Goal: Information Seeking & Learning: Compare options

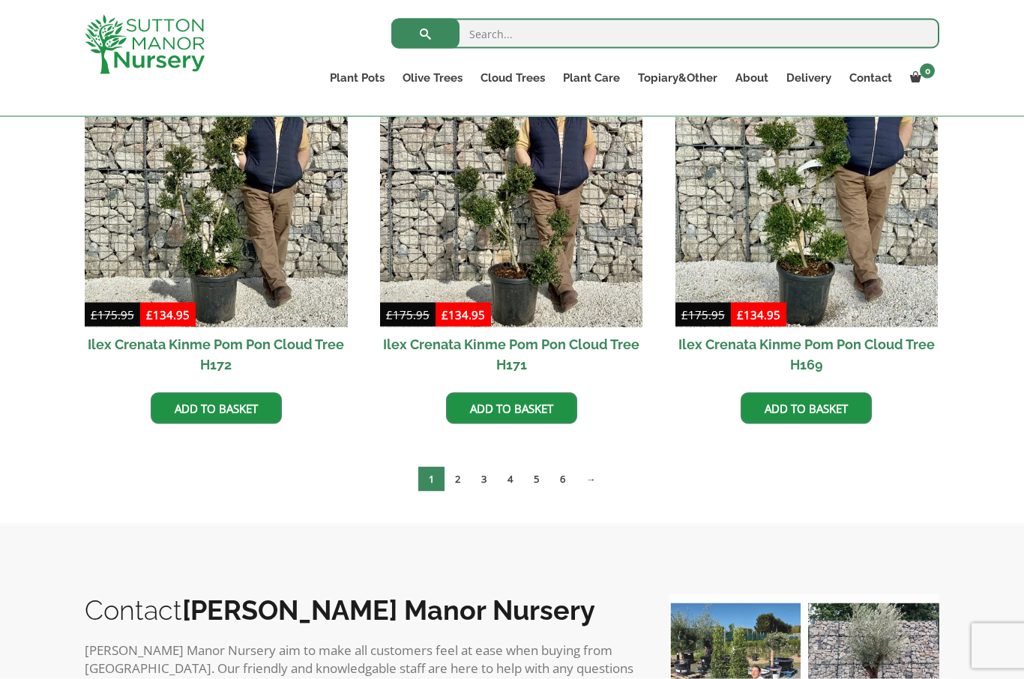
scroll to position [835, 0]
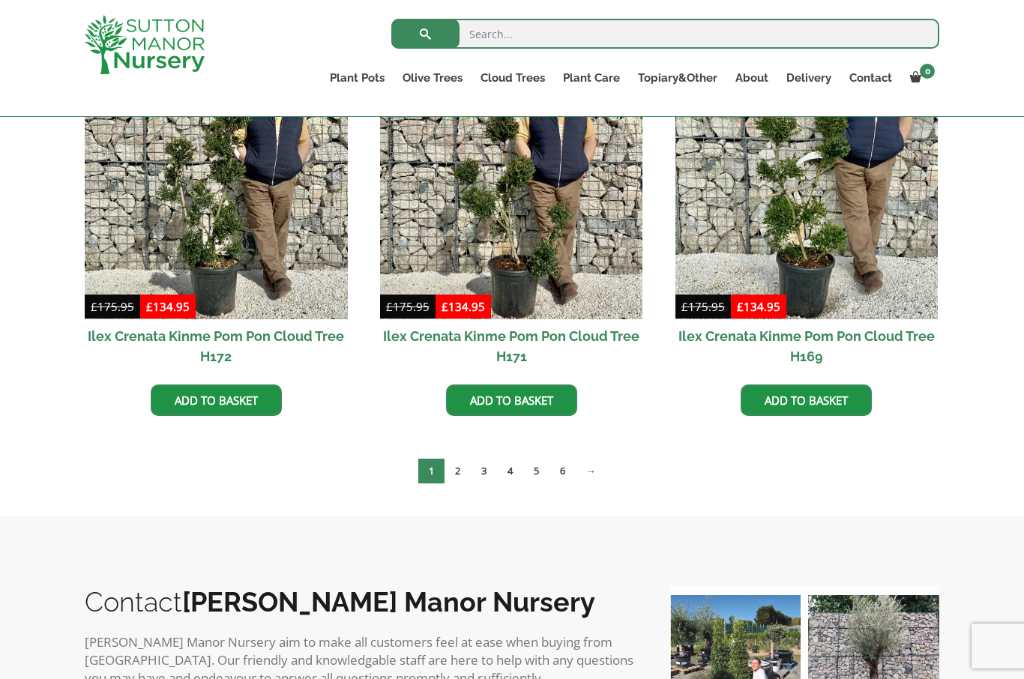
click at [462, 471] on link "2" at bounding box center [458, 471] width 26 height 25
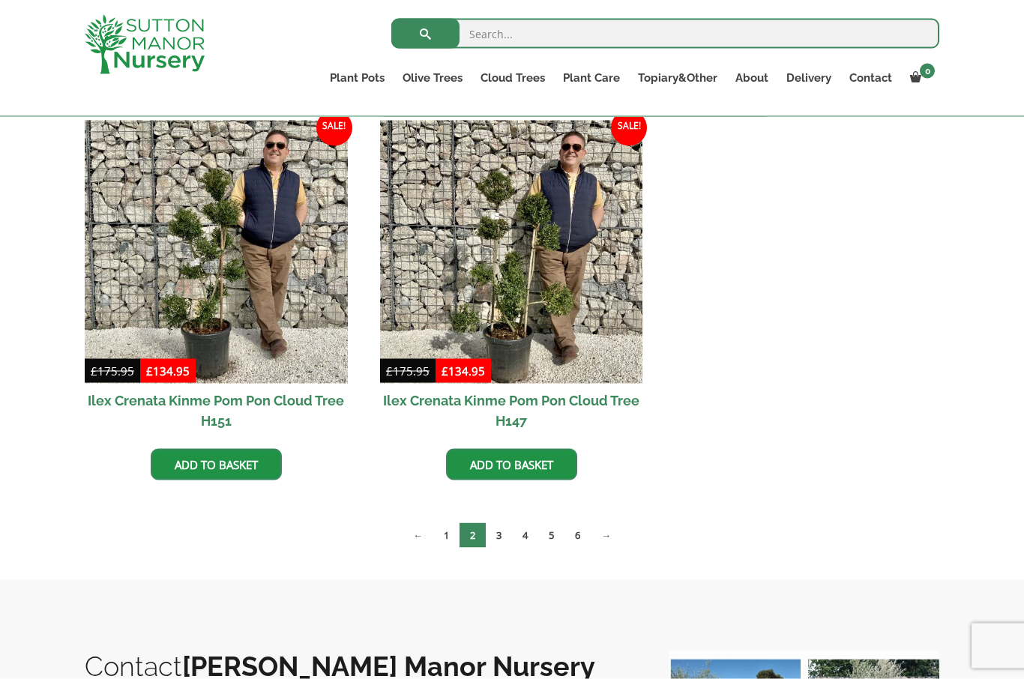
scroll to position [1162, 0]
click at [505, 534] on link "3" at bounding box center [499, 535] width 26 height 25
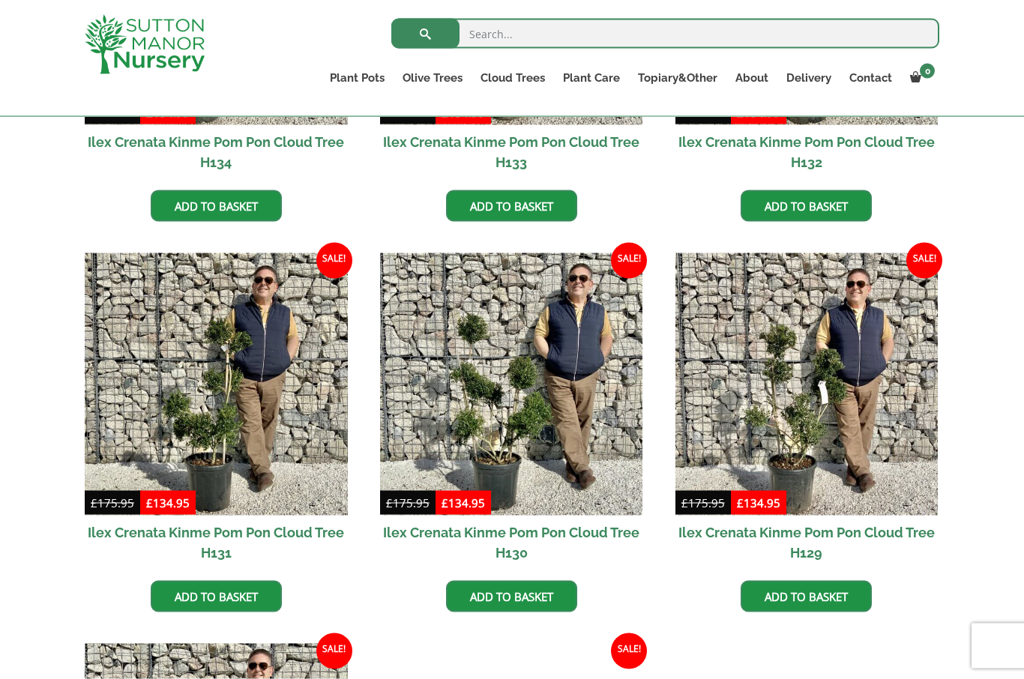
scroll to position [1814, 0]
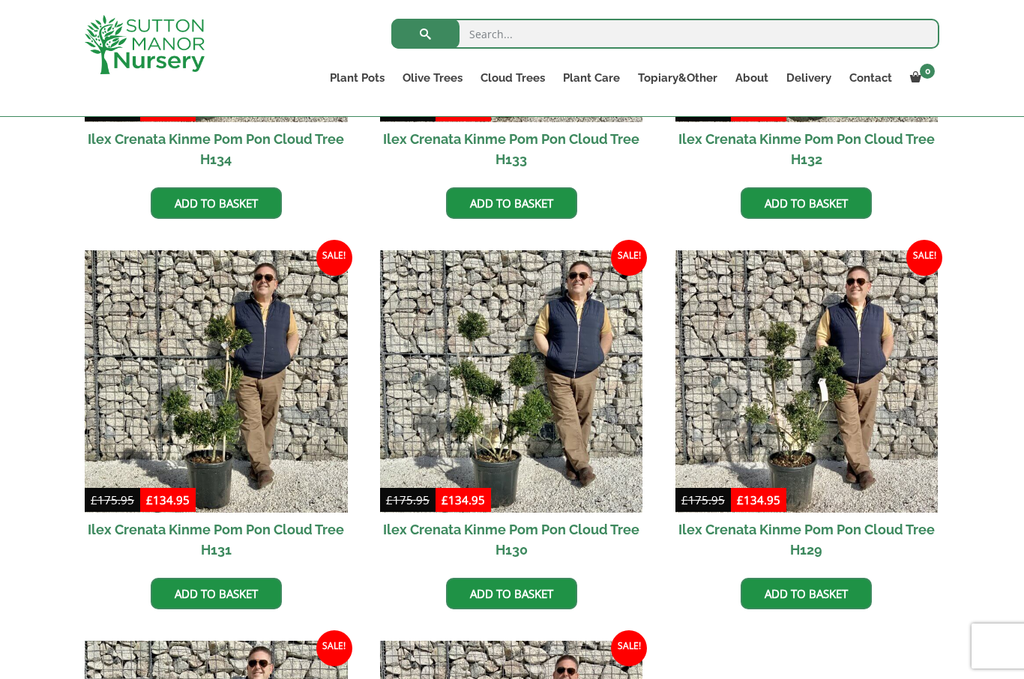
click at [284, 418] on img at bounding box center [216, 381] width 263 height 263
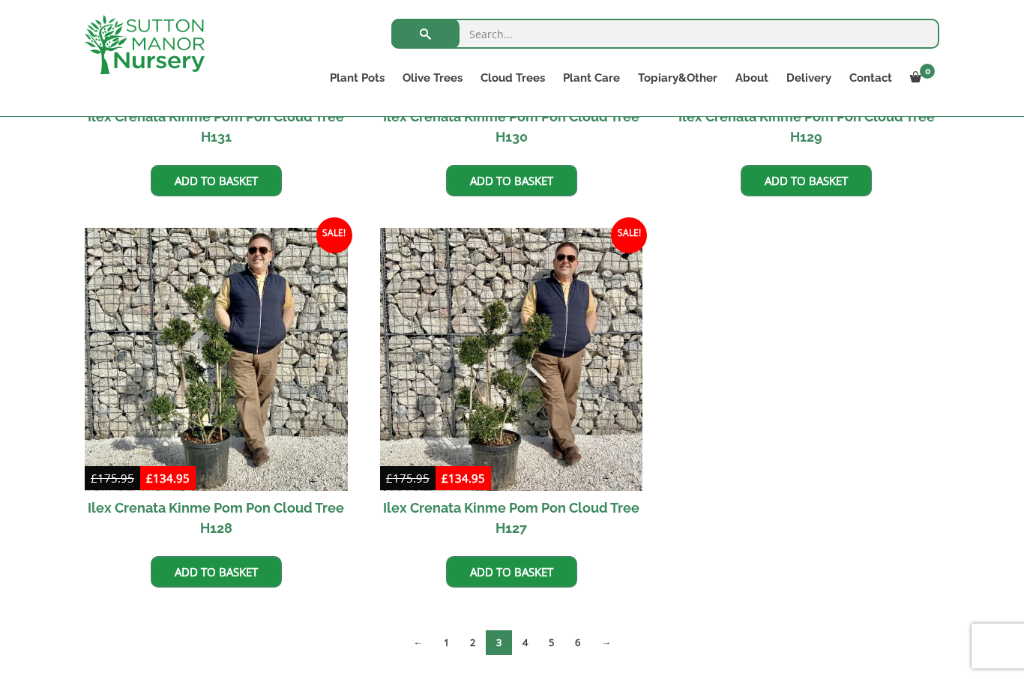
scroll to position [2248, 0]
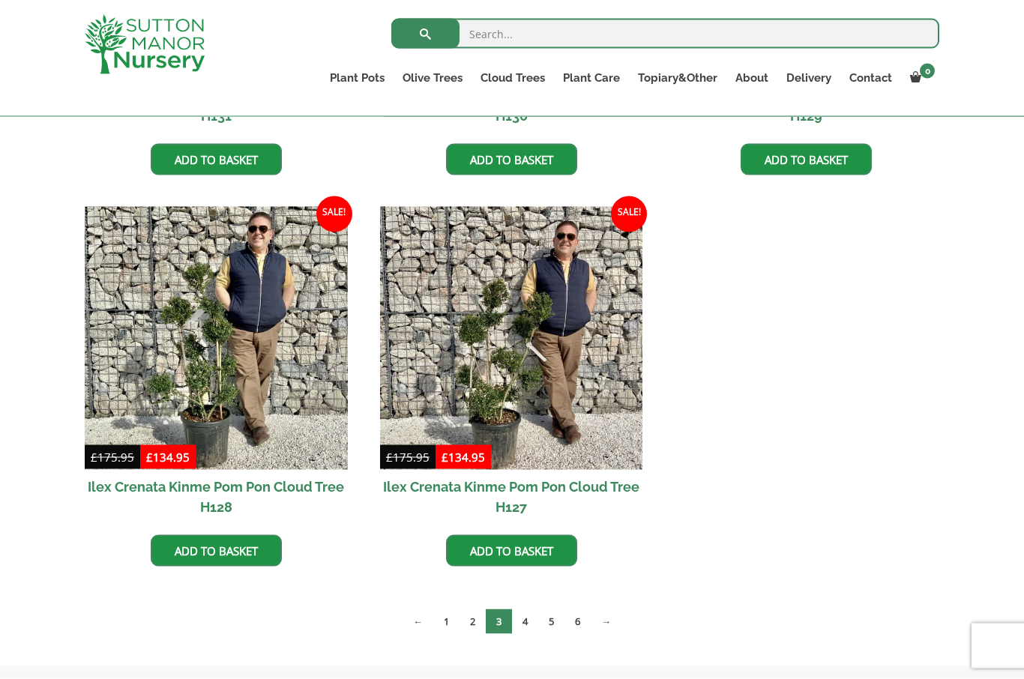
click at [527, 622] on link "4" at bounding box center [525, 622] width 26 height 25
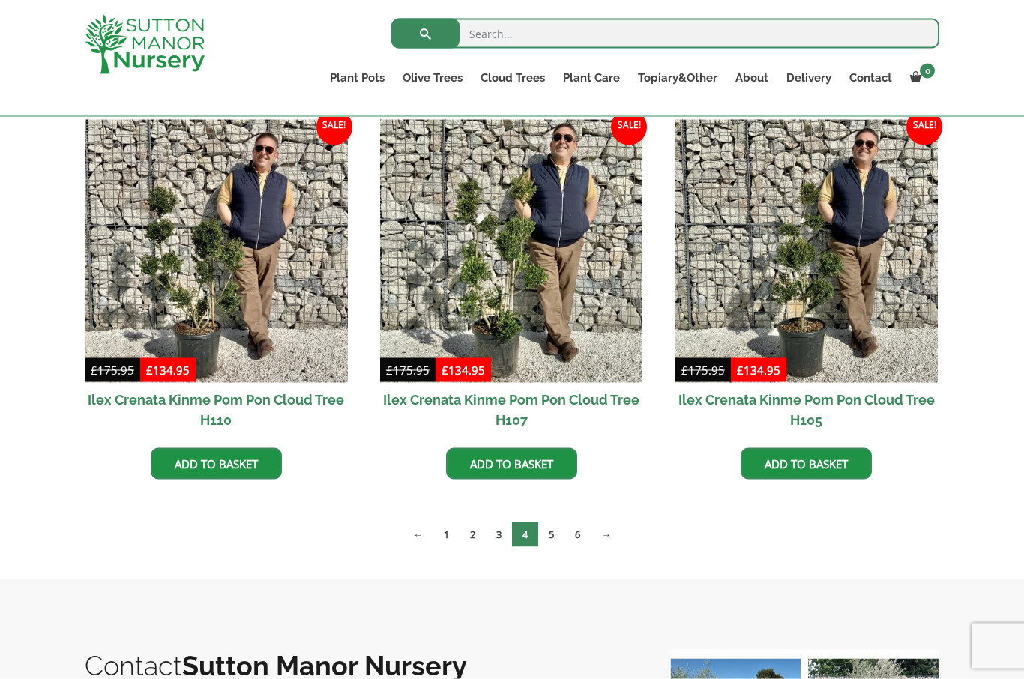
scroll to position [1165, 0]
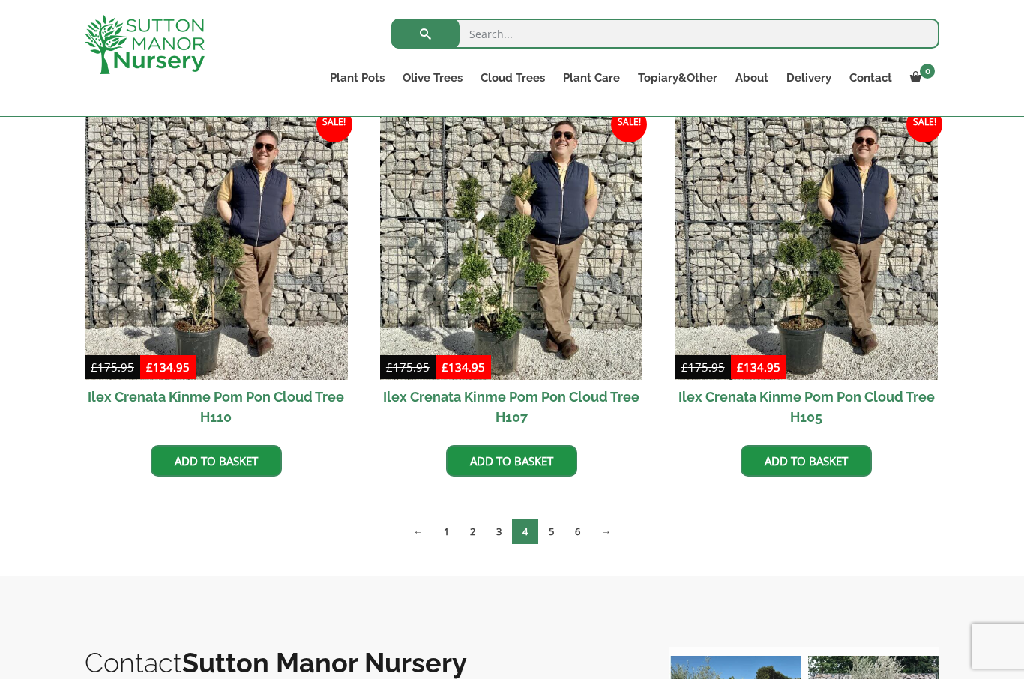
click at [557, 520] on link "5" at bounding box center [551, 532] width 26 height 25
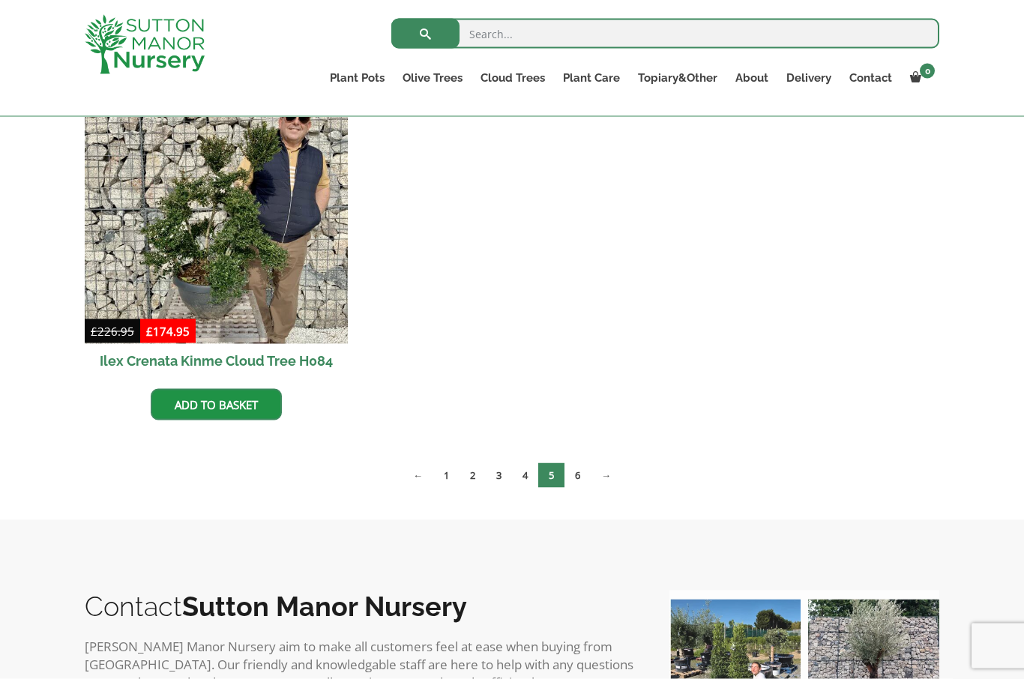
scroll to position [1554, 0]
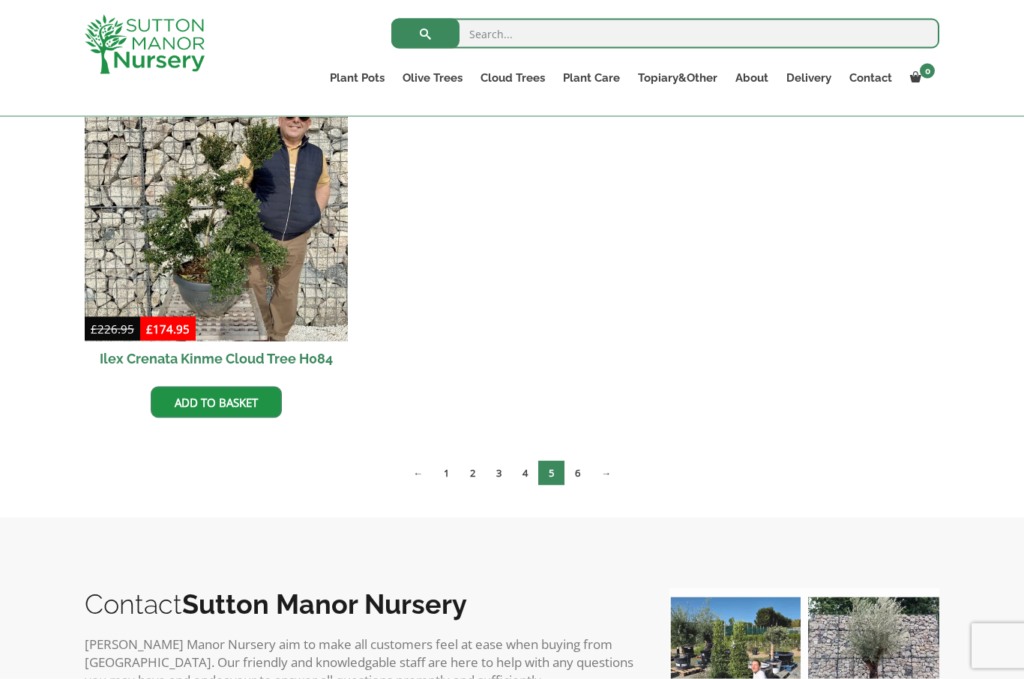
click at [446, 475] on link "1" at bounding box center [446, 473] width 26 height 25
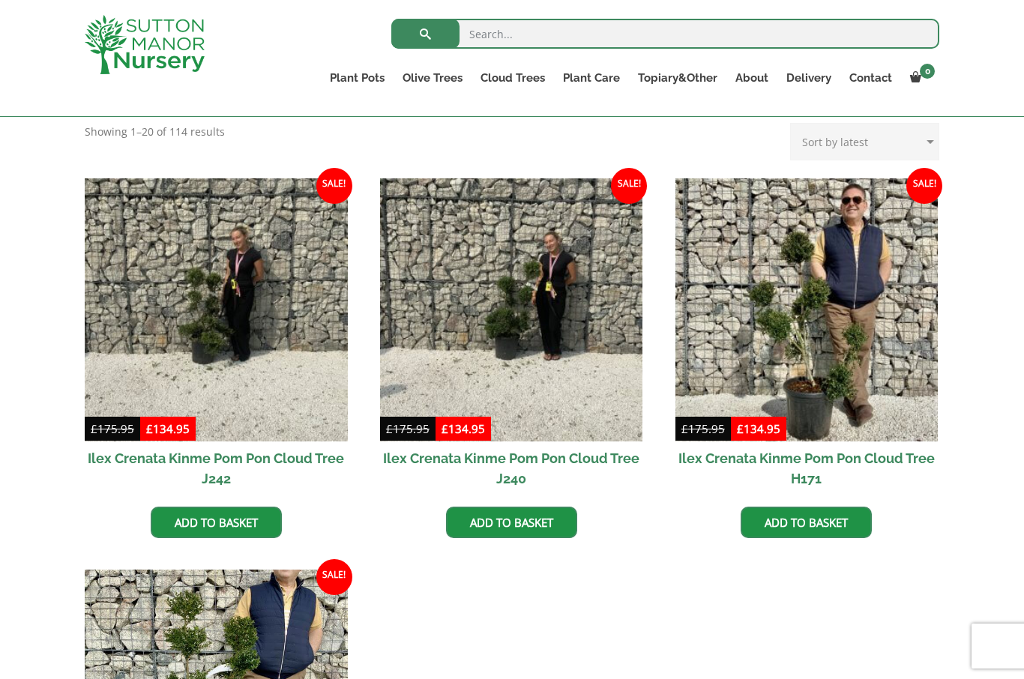
scroll to position [320, 0]
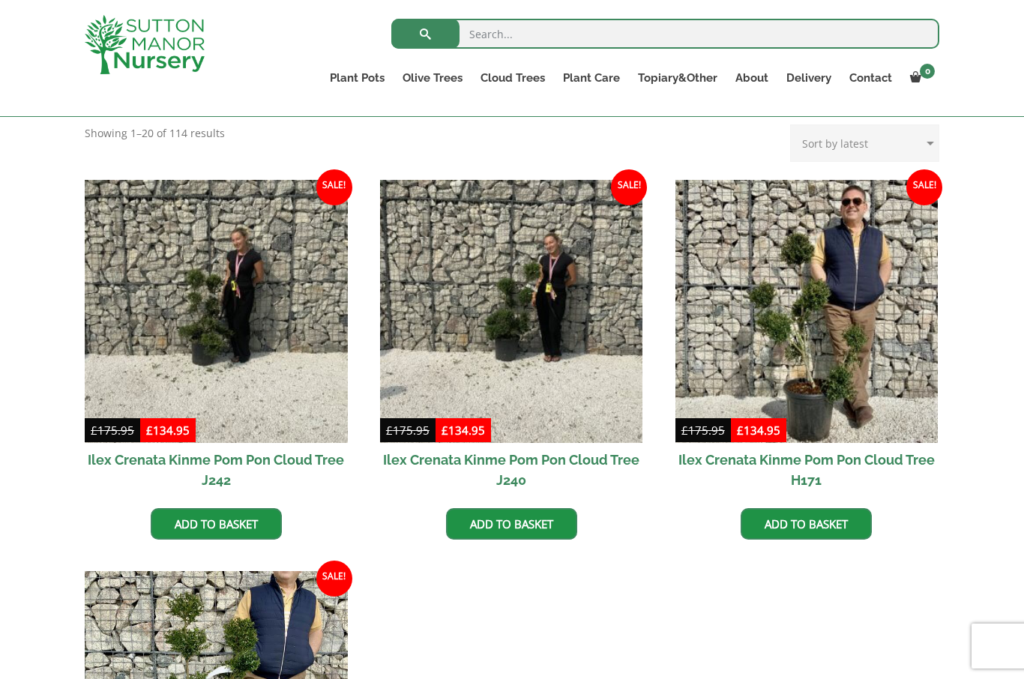
click at [832, 364] on img at bounding box center [807, 311] width 263 height 263
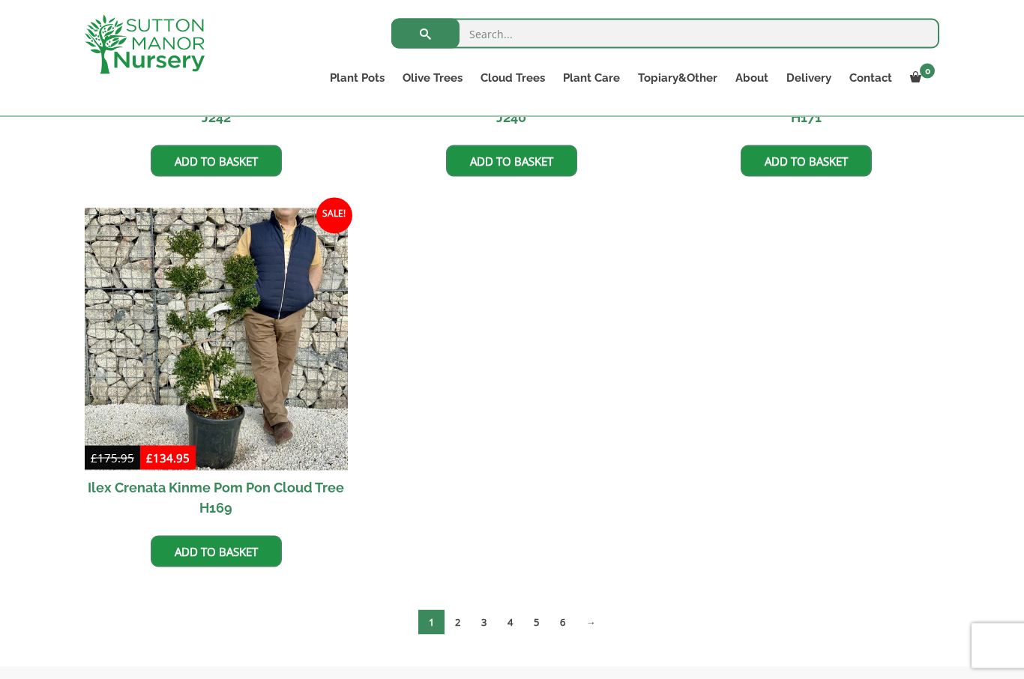
scroll to position [684, 0]
click at [467, 625] on link "2" at bounding box center [458, 622] width 26 height 25
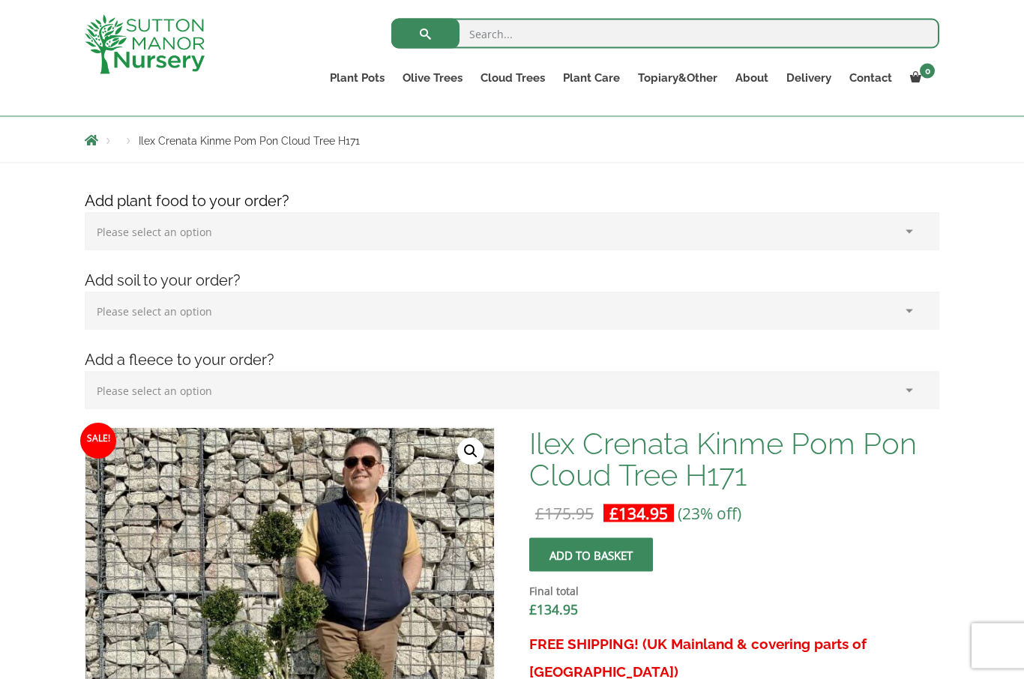
scroll to position [151, 0]
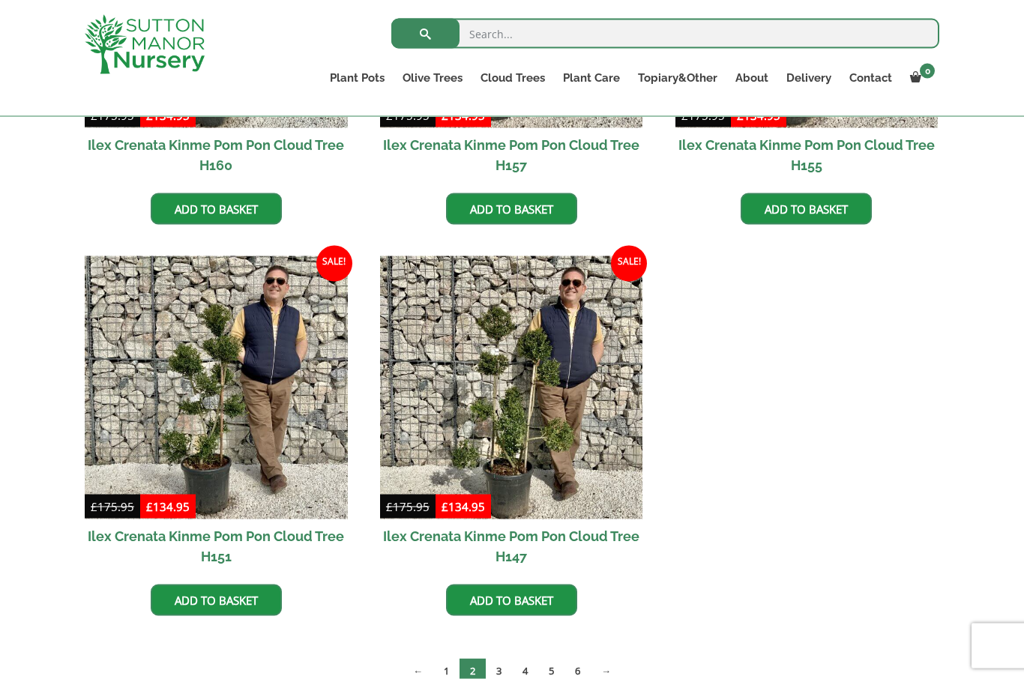
scroll to position [1027, 0]
click at [503, 672] on link "3" at bounding box center [499, 670] width 26 height 25
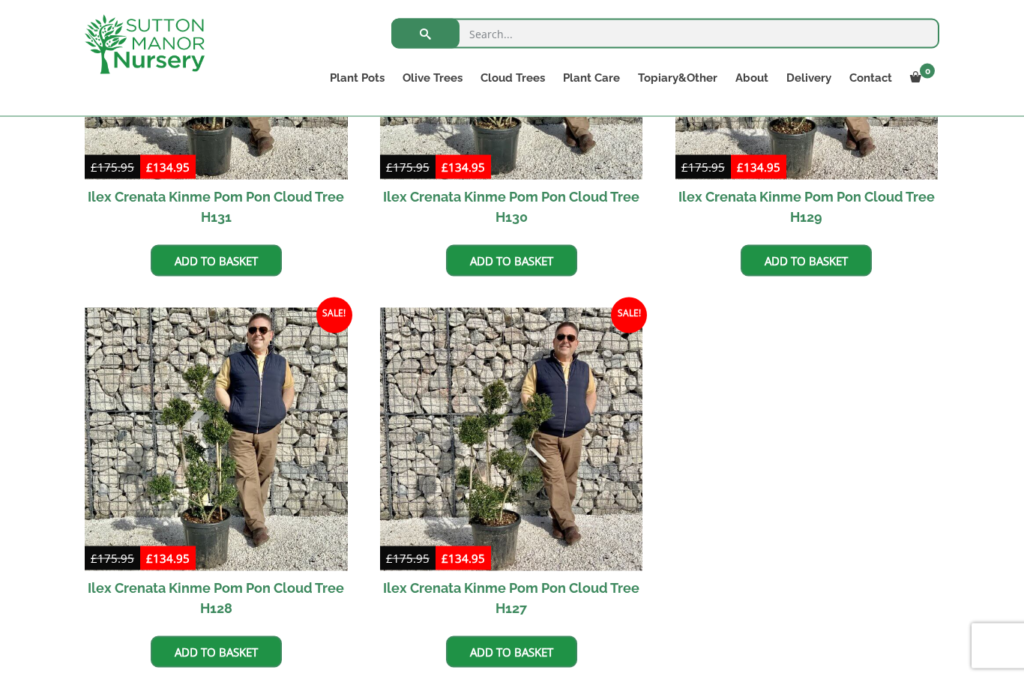
scroll to position [2148, 0]
click at [262, 489] on img at bounding box center [216, 438] width 263 height 263
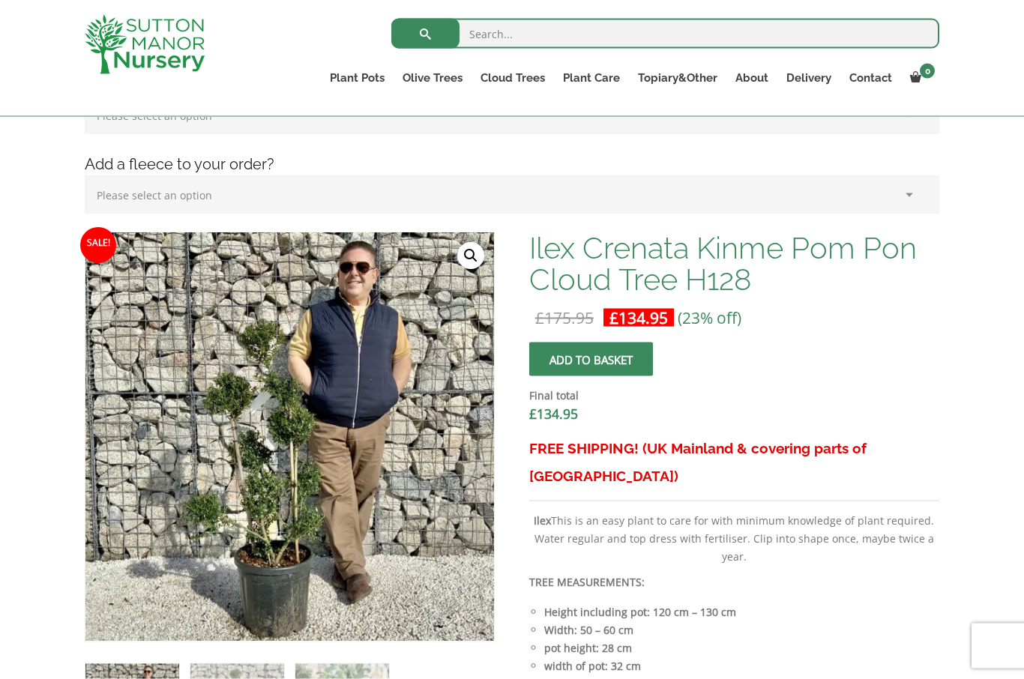
scroll to position [354, 0]
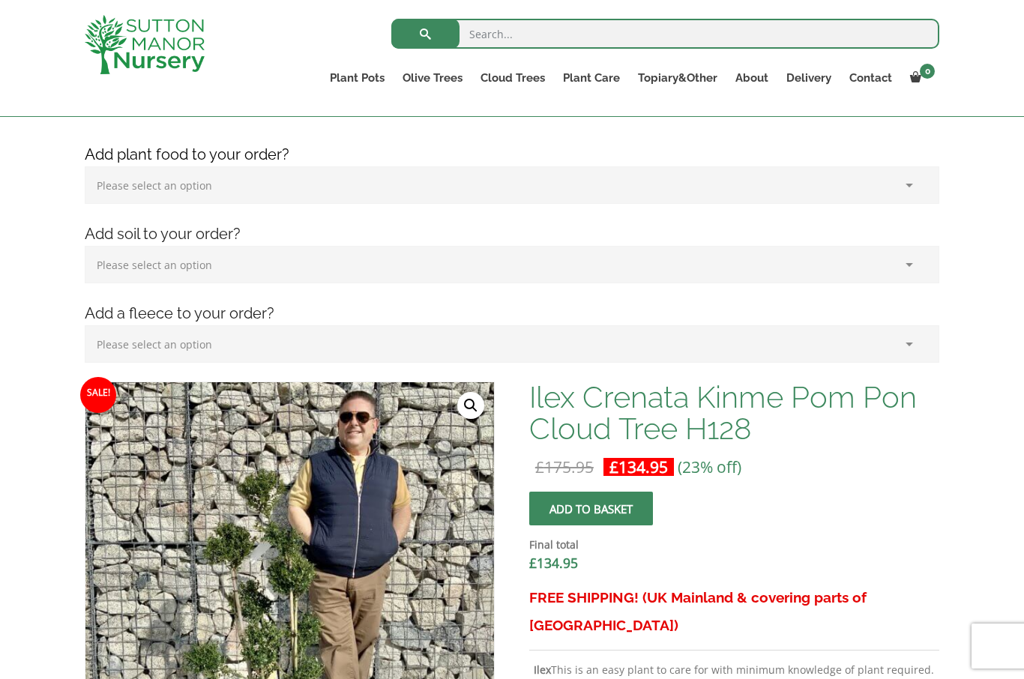
scroll to position [206, 0]
